Goal: Information Seeking & Learning: Understand process/instructions

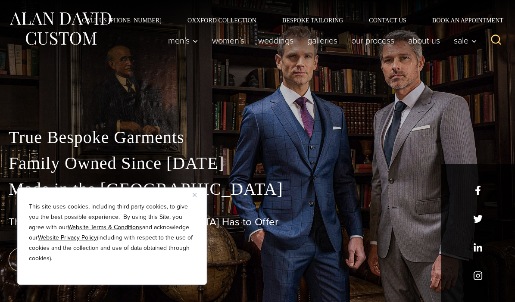
click at [193, 196] on img "Close" at bounding box center [195, 195] width 4 height 4
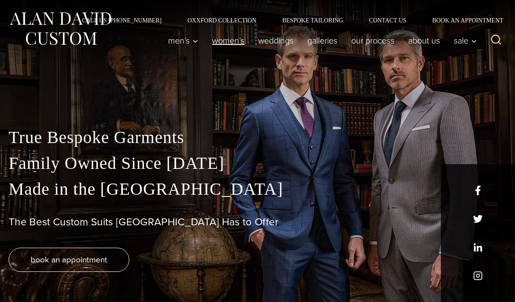
click at [222, 44] on link "Women’s" at bounding box center [228, 40] width 46 height 17
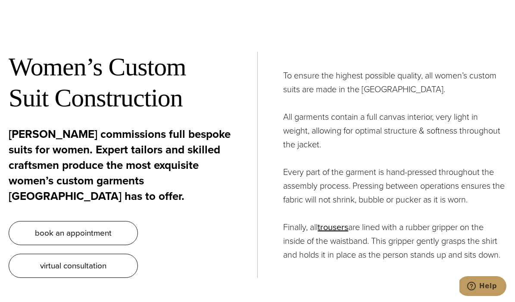
scroll to position [2845, 0]
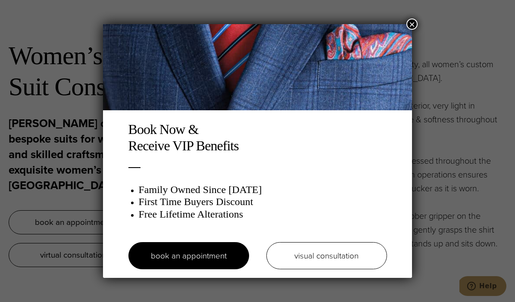
click at [412, 25] on button "×" at bounding box center [411, 24] width 11 height 11
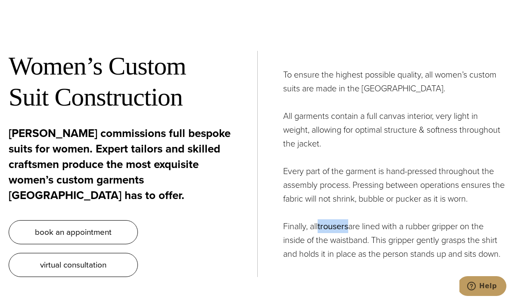
scroll to position [0, 0]
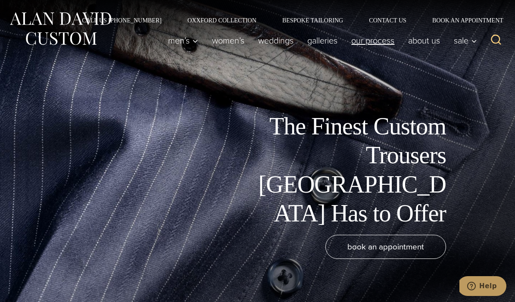
click at [368, 41] on link "Our Process" at bounding box center [372, 40] width 57 height 17
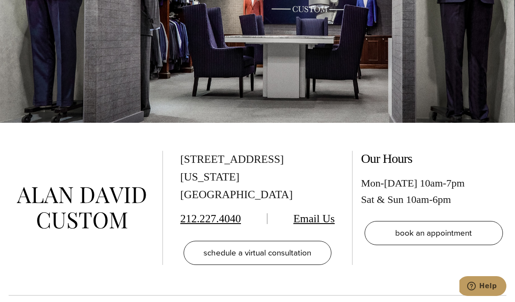
scroll to position [2135, 0]
